Goal: Find specific page/section: Find specific page/section

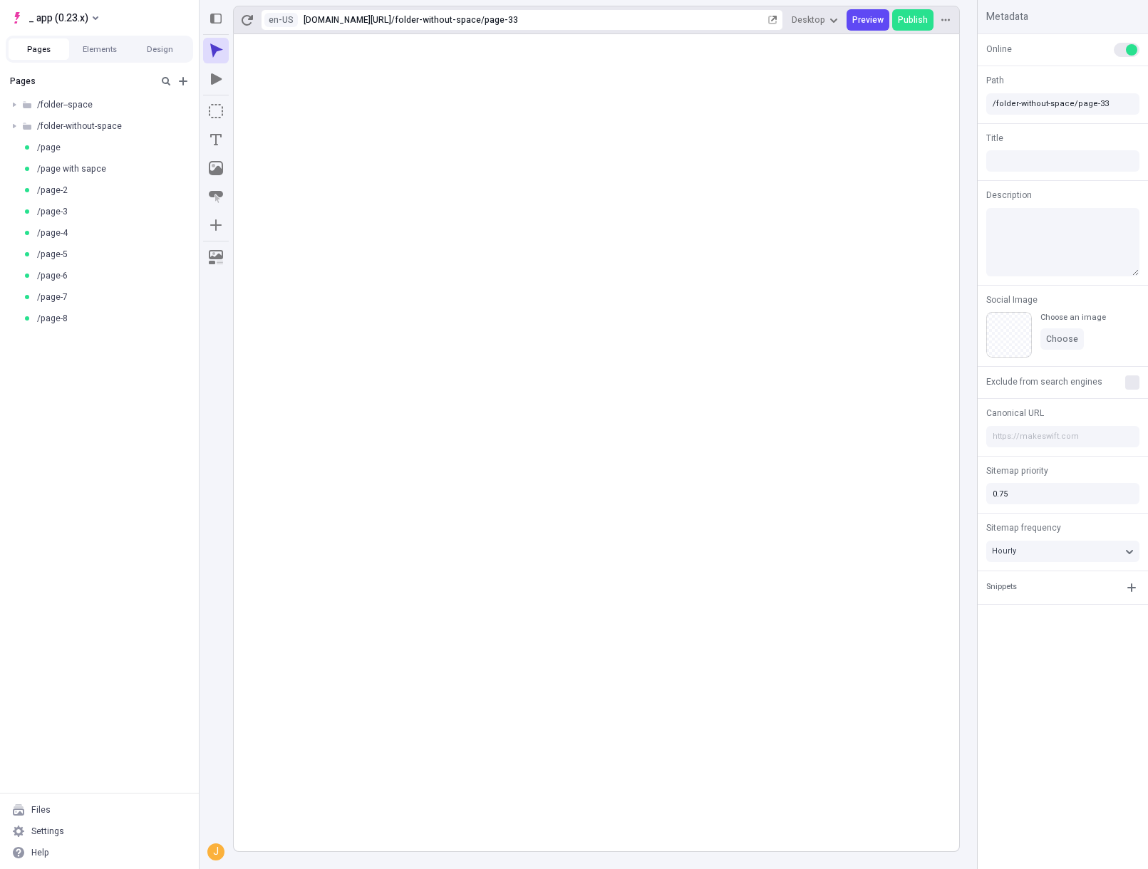
click at [574, 470] on rect at bounding box center [596, 442] width 725 height 817
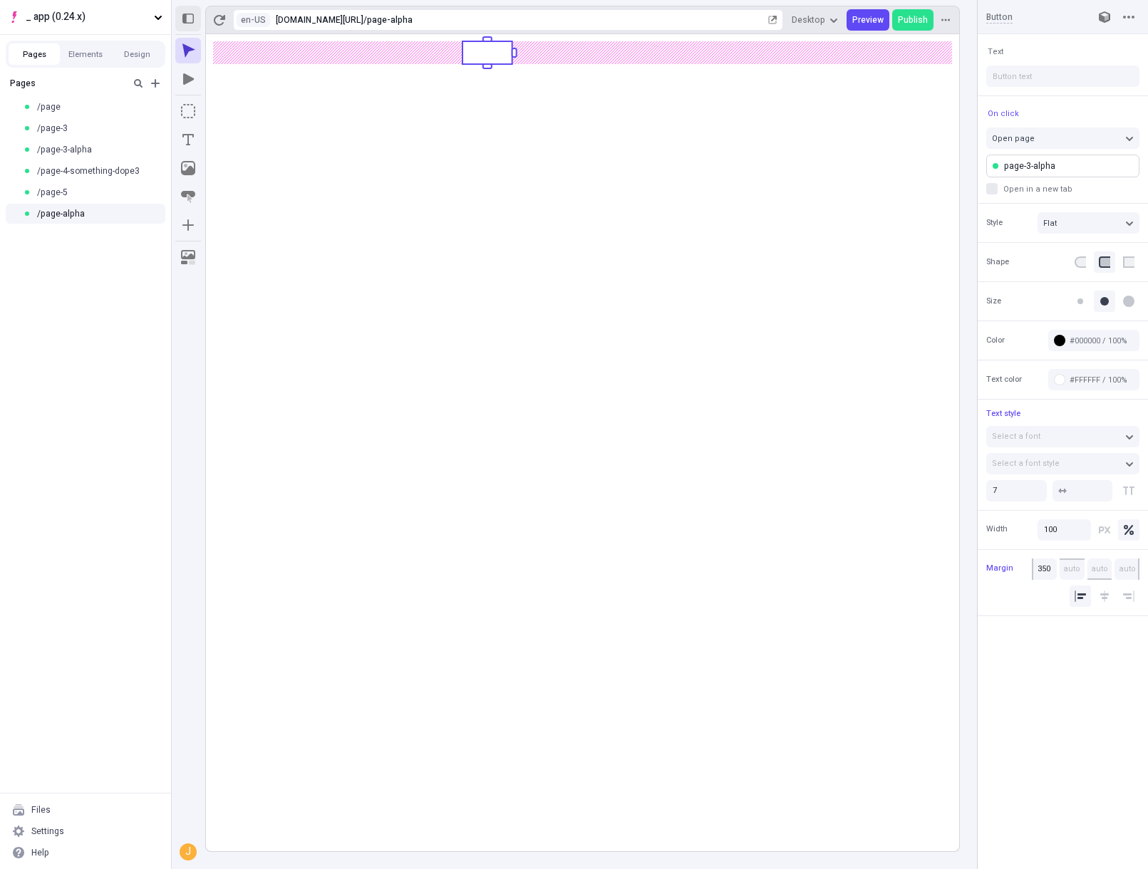
click at [183, 22] on icon "button" at bounding box center [187, 19] width 11 height 10
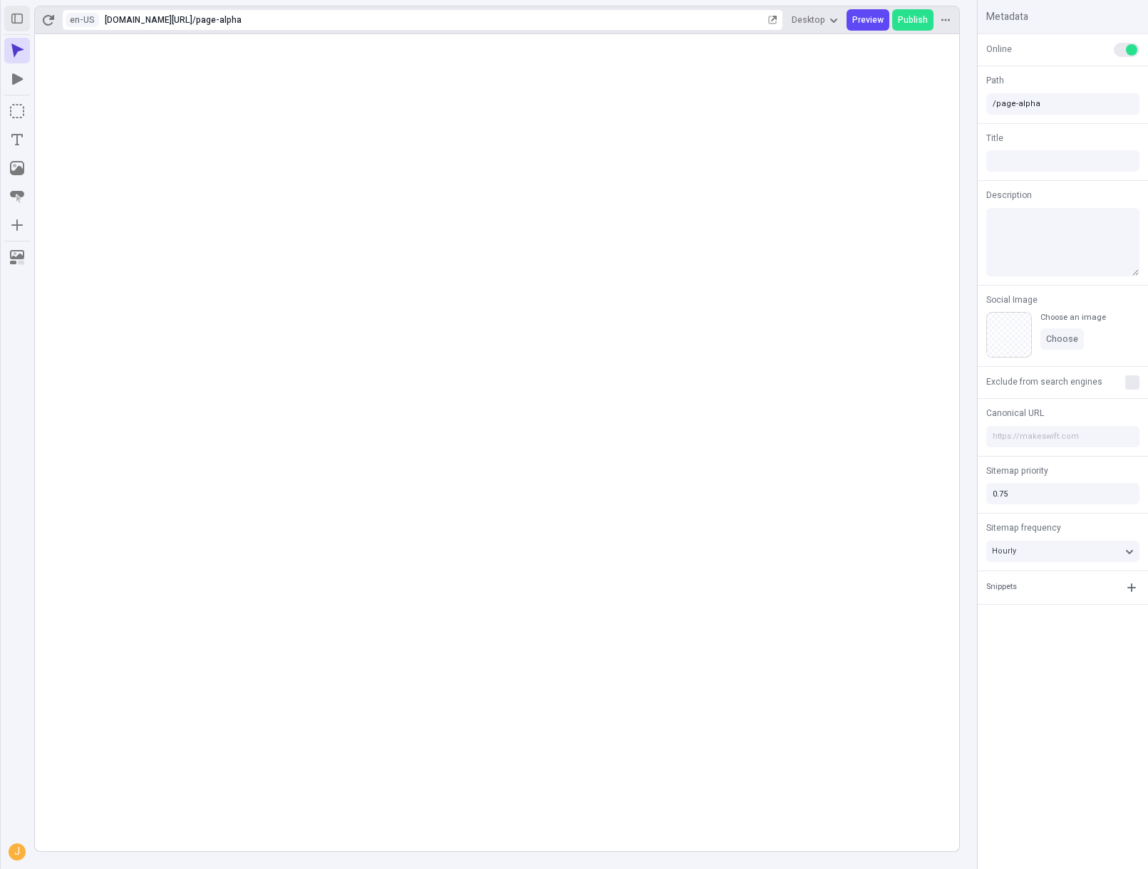
click at [21, 19] on icon "button" at bounding box center [16, 18] width 11 height 11
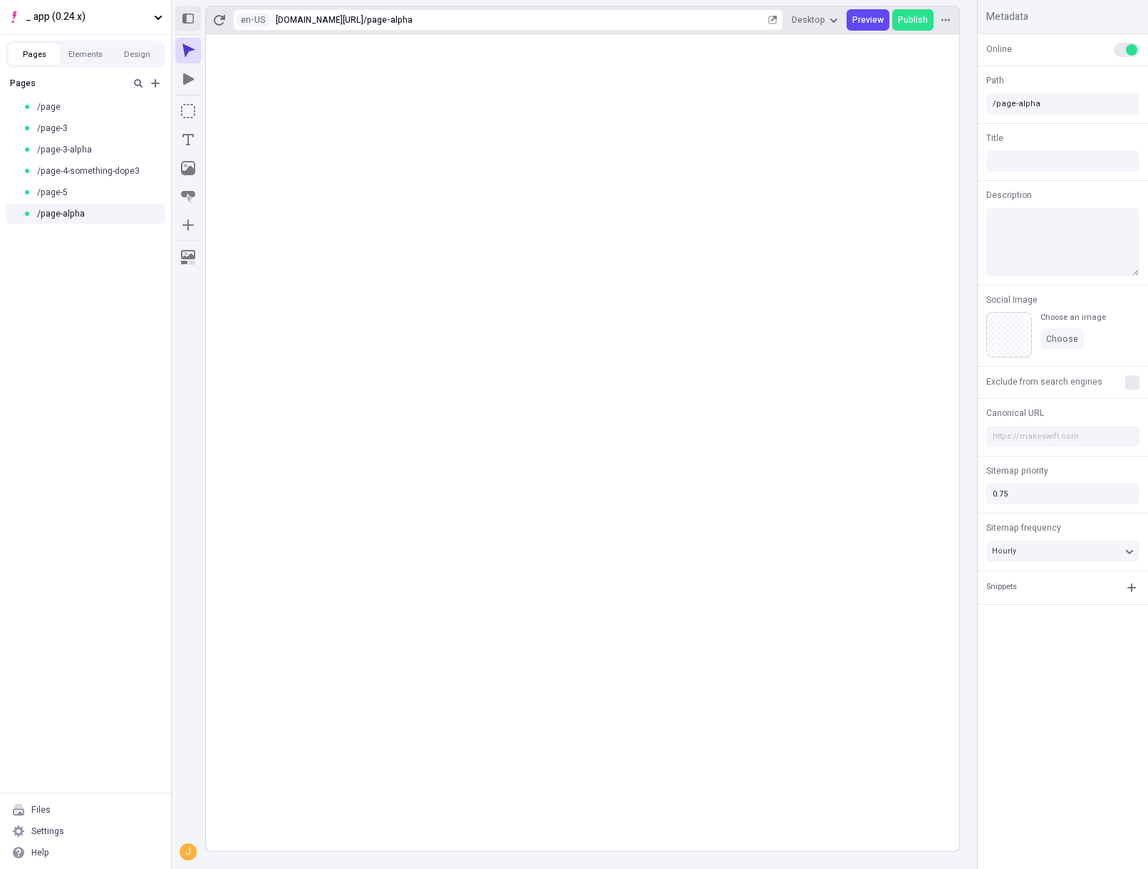
click at [190, 15] on icon "button" at bounding box center [187, 18] width 11 height 11
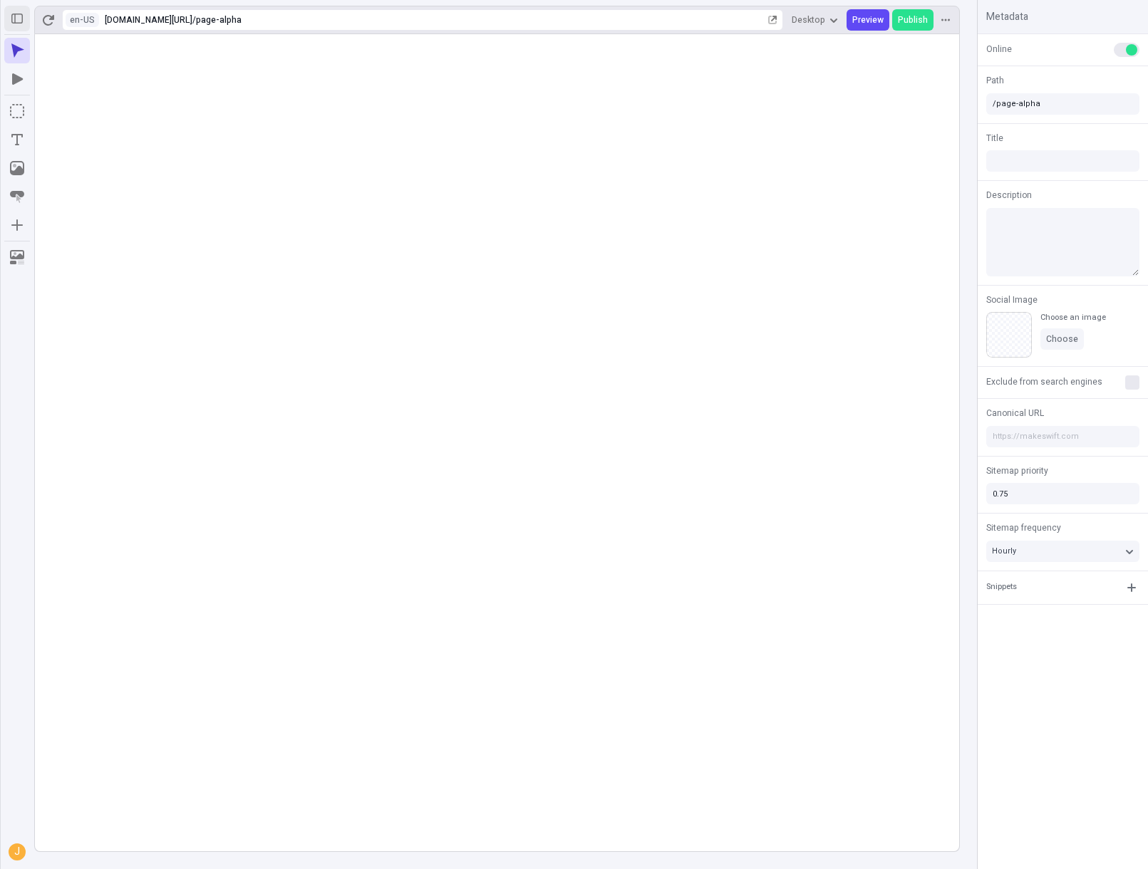
click at [21, 25] on button "button" at bounding box center [17, 19] width 26 height 26
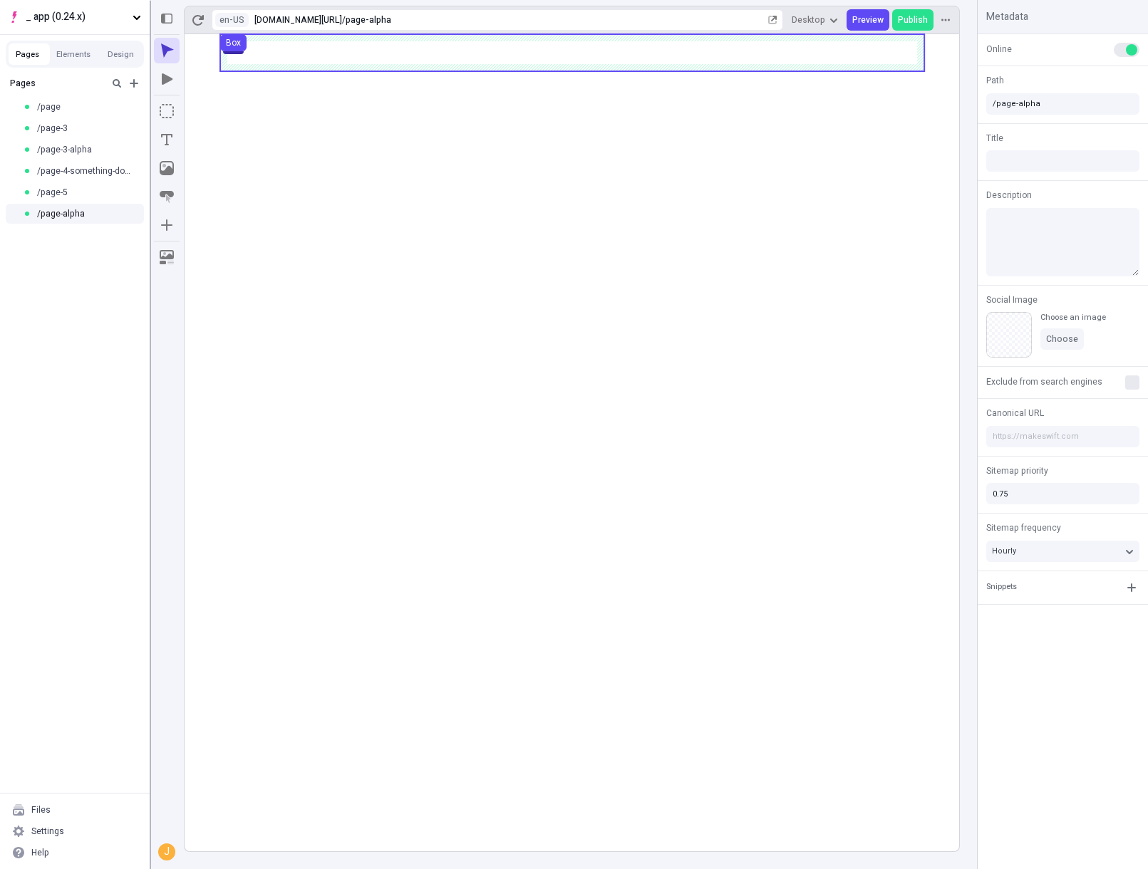
click at [199, 65] on div at bounding box center [149, 435] width 128 height 868
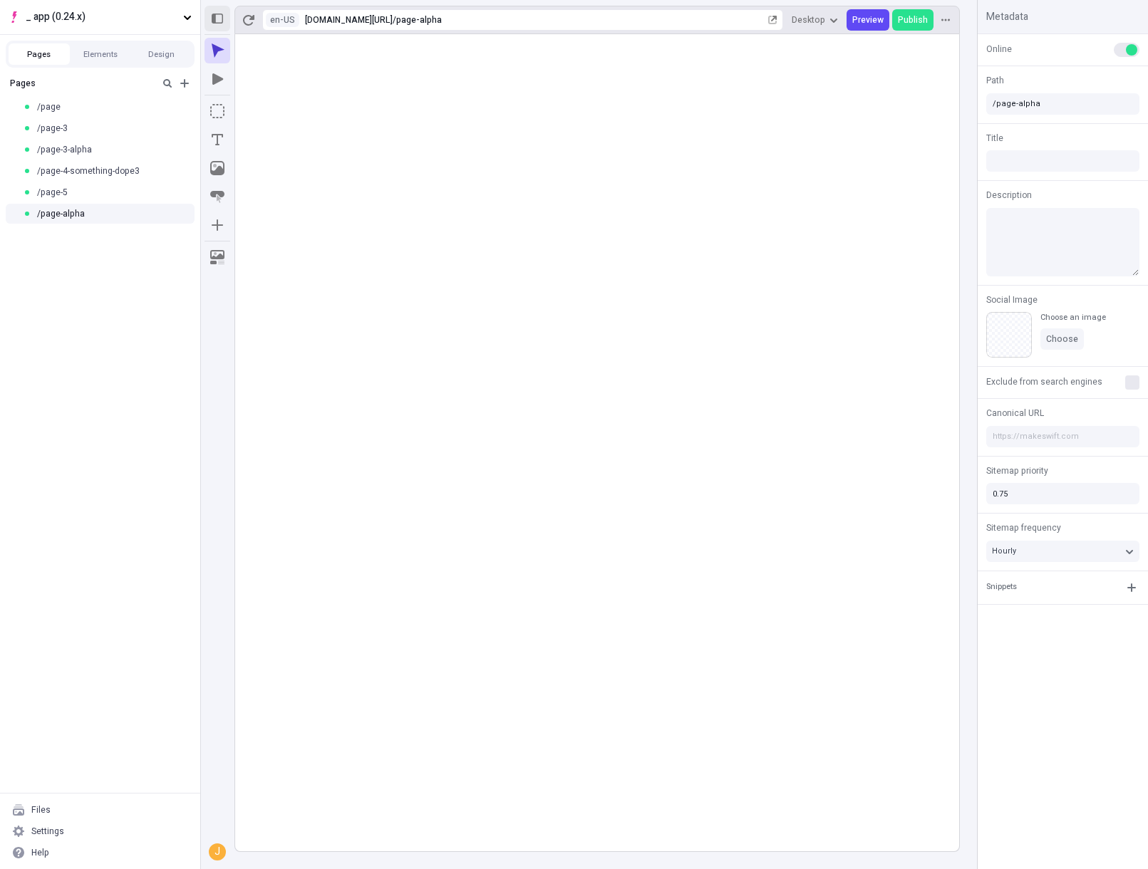
click at [214, 13] on icon "button" at bounding box center [217, 18] width 11 height 11
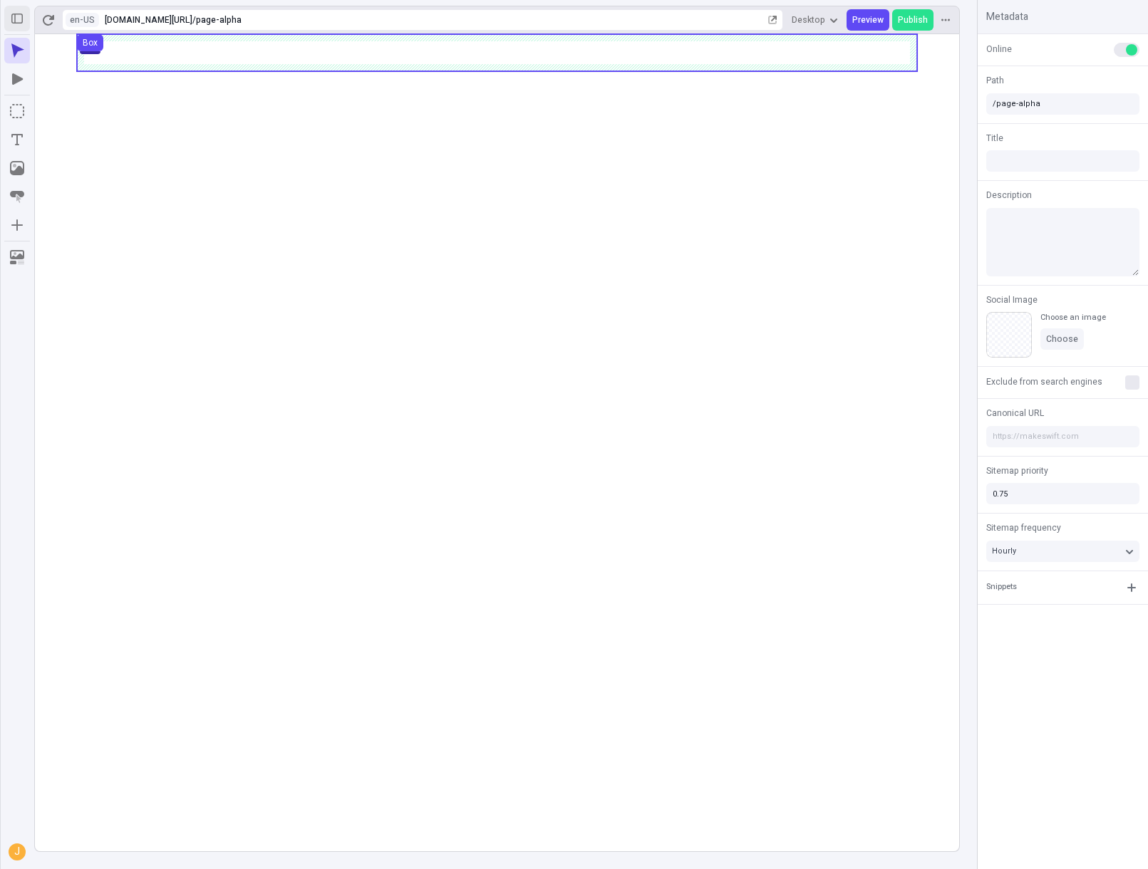
click at [24, 21] on button "button" at bounding box center [17, 19] width 26 height 26
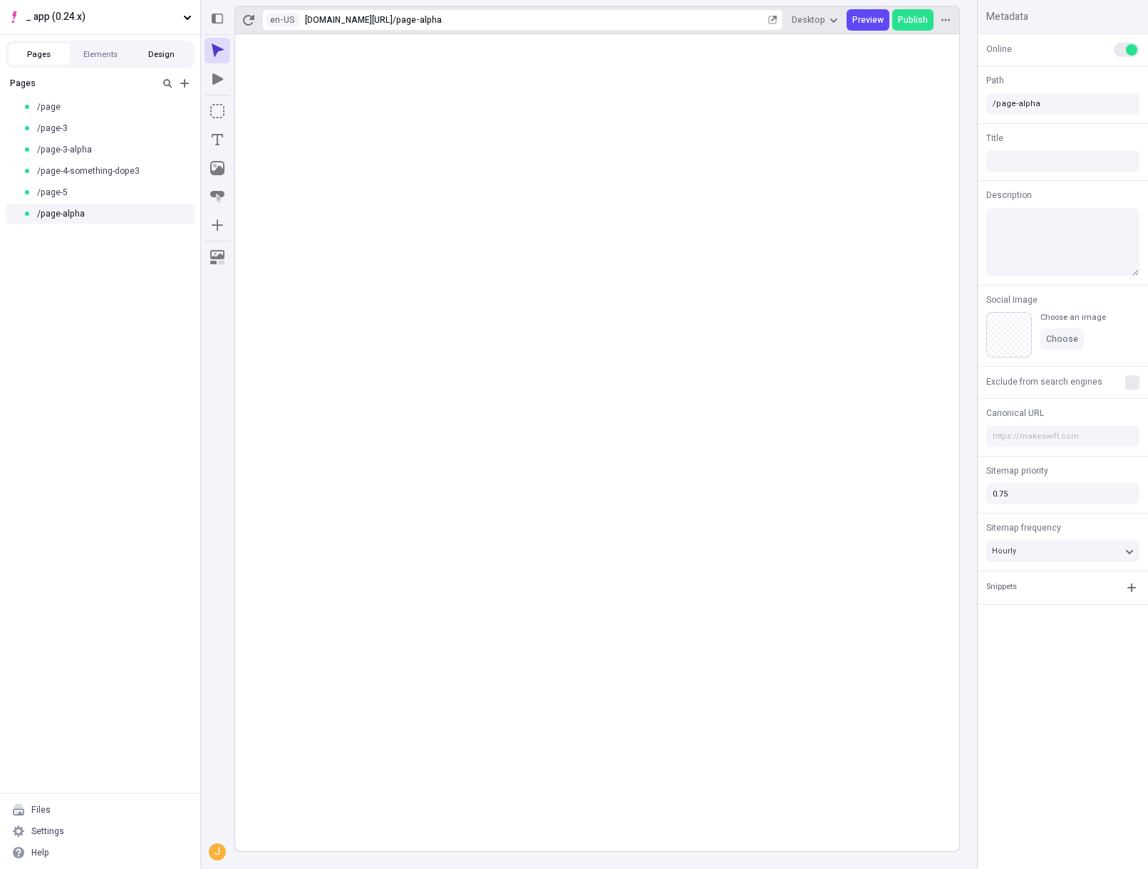
click at [149, 56] on button "Design" at bounding box center [160, 53] width 61 height 21
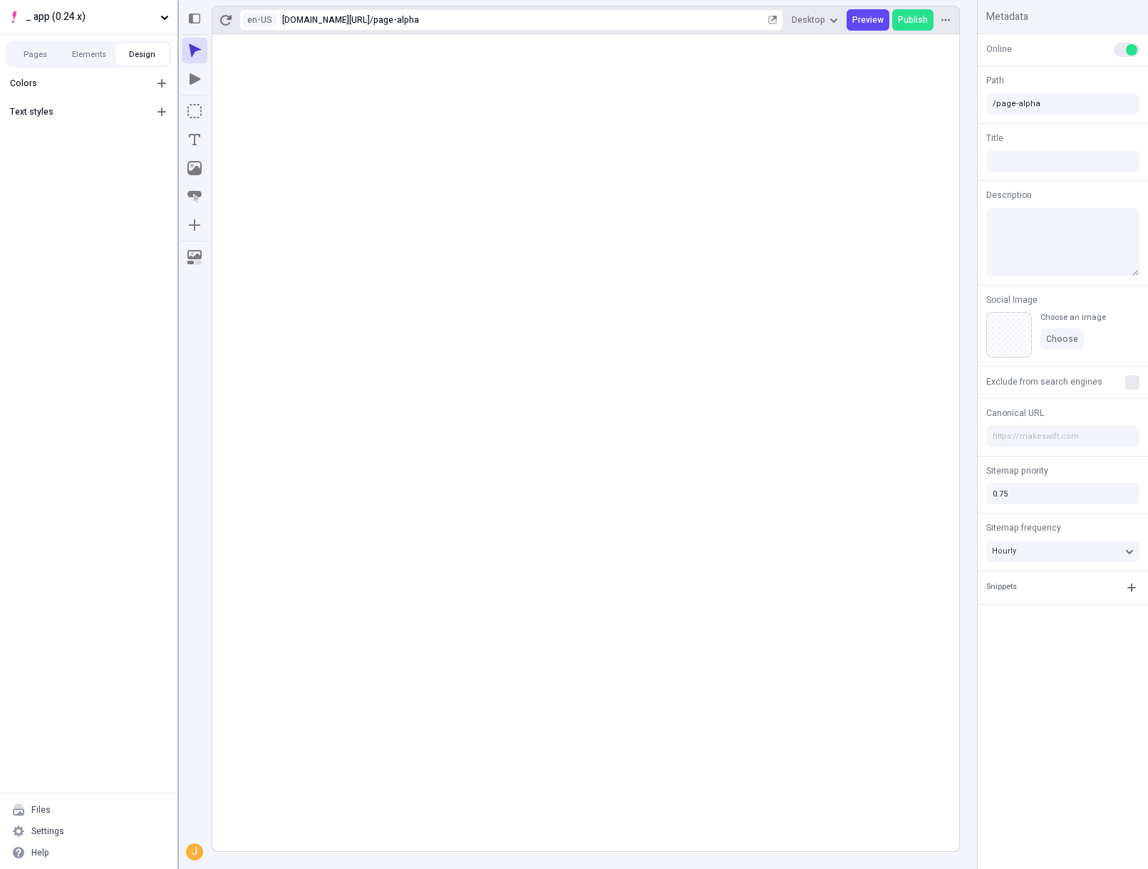
click at [176, 31] on div at bounding box center [177, 435] width 128 height 868
click at [194, 18] on icon "button" at bounding box center [194, 18] width 11 height 11
